Goal: Task Accomplishment & Management: Use online tool/utility

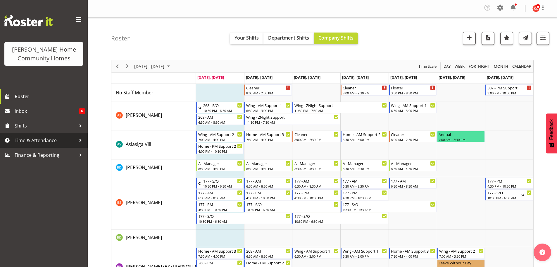
click at [26, 142] on span "Time & Attendance" at bounding box center [45, 140] width 61 height 9
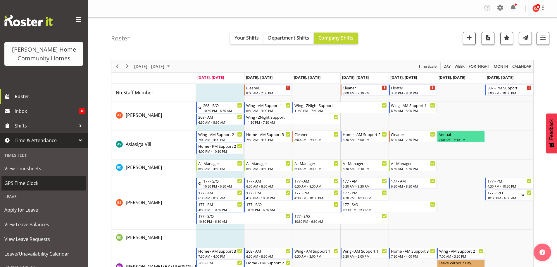
click at [27, 181] on span "GPS Time Clock" at bounding box center [43, 182] width 79 height 9
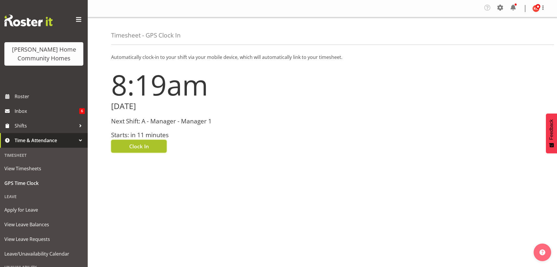
click at [147, 144] on span "Clock In" at bounding box center [139, 146] width 20 height 8
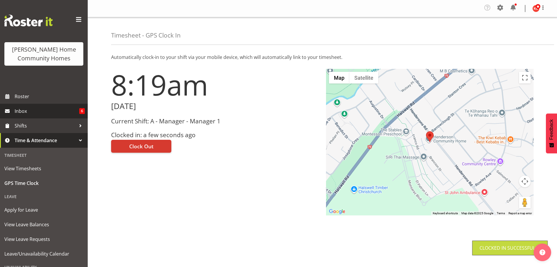
click at [26, 108] on span "Inbox" at bounding box center [47, 110] width 65 height 9
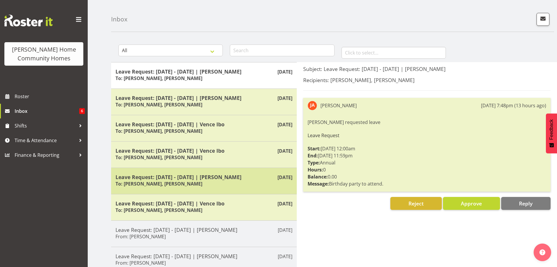
scroll to position [29, 0]
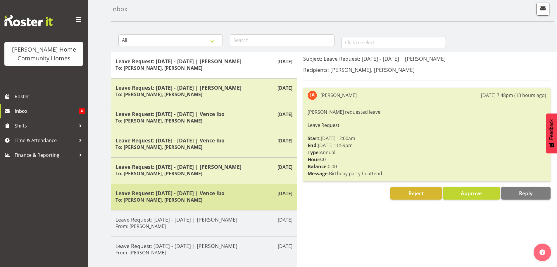
click at [165, 202] on h6 "To: Barbara Dunlop, Kirsty Crossley" at bounding box center [159, 200] width 87 height 6
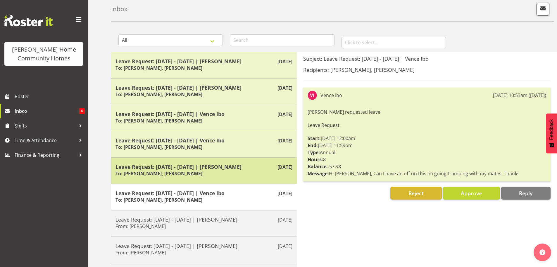
click at [166, 173] on h6 "To: Barbara Dunlop, Kirsty Crossley" at bounding box center [159, 173] width 87 height 6
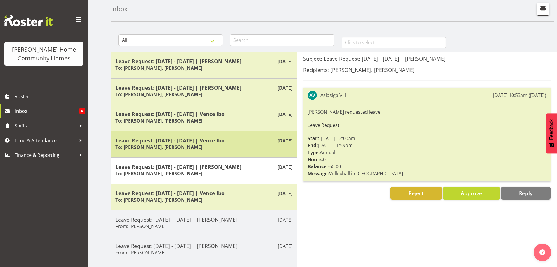
click at [165, 151] on div "Leave Request: 06/09/25 - 06/09/25 | Vence Ibo To: Barbara Dunlop, Kirsty Cross…" at bounding box center [204, 144] width 177 height 14
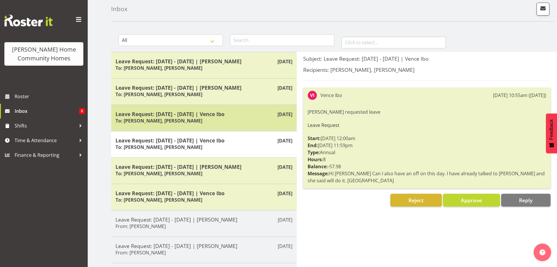
click at [166, 114] on h5 "Leave Request: 21/09/25 - 21/09/25 | Vence Ibo" at bounding box center [204, 114] width 177 height 6
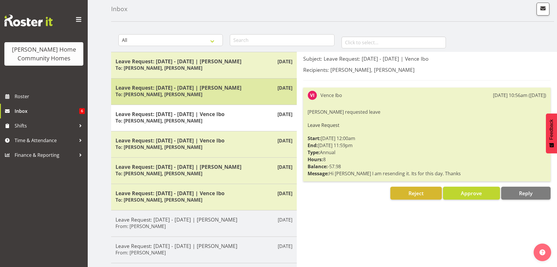
click at [167, 94] on h6 "To: Barbara Dunlop, Kirsty Crossley" at bounding box center [159, 94] width 87 height 6
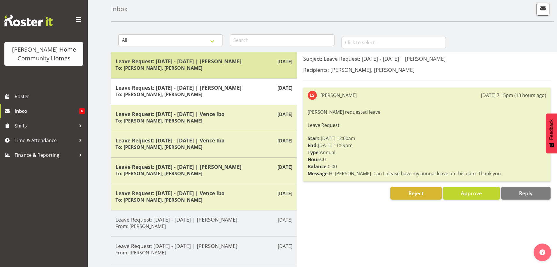
click at [166, 66] on h6 "To: Barbara Dunlop, Kirsty Crossley" at bounding box center [159, 68] width 87 height 6
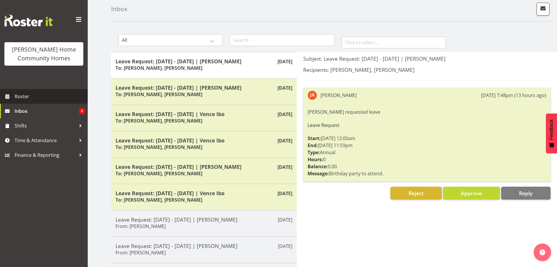
click at [35, 98] on span "Roster" at bounding box center [50, 96] width 70 height 9
